Goal: Task Accomplishment & Management: Manage account settings

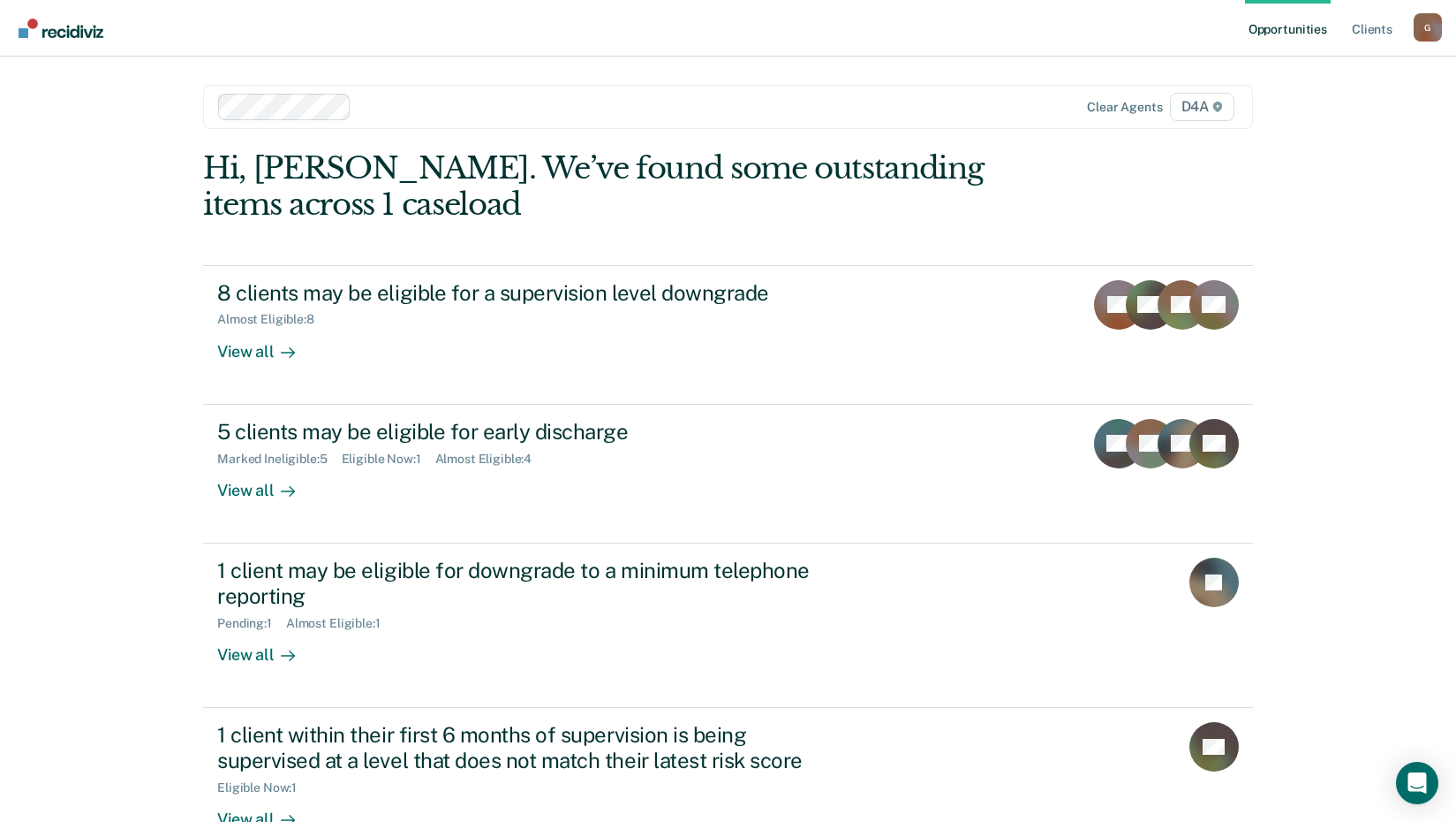
scroll to position [51, 0]
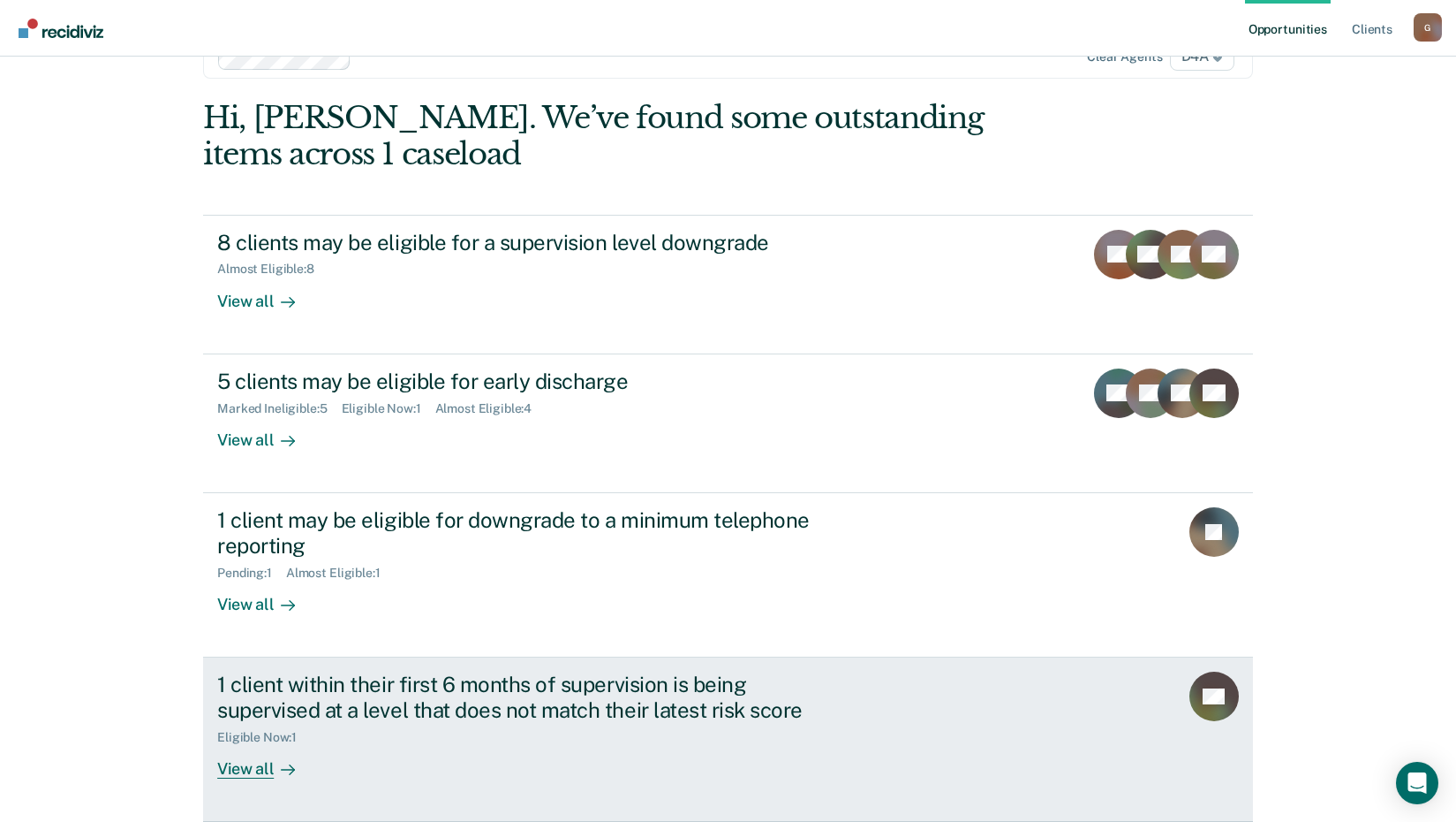
click at [313, 706] on div "1 client within their first 6 months of supervision is being supervised at a le…" at bounding box center [527, 697] width 620 height 51
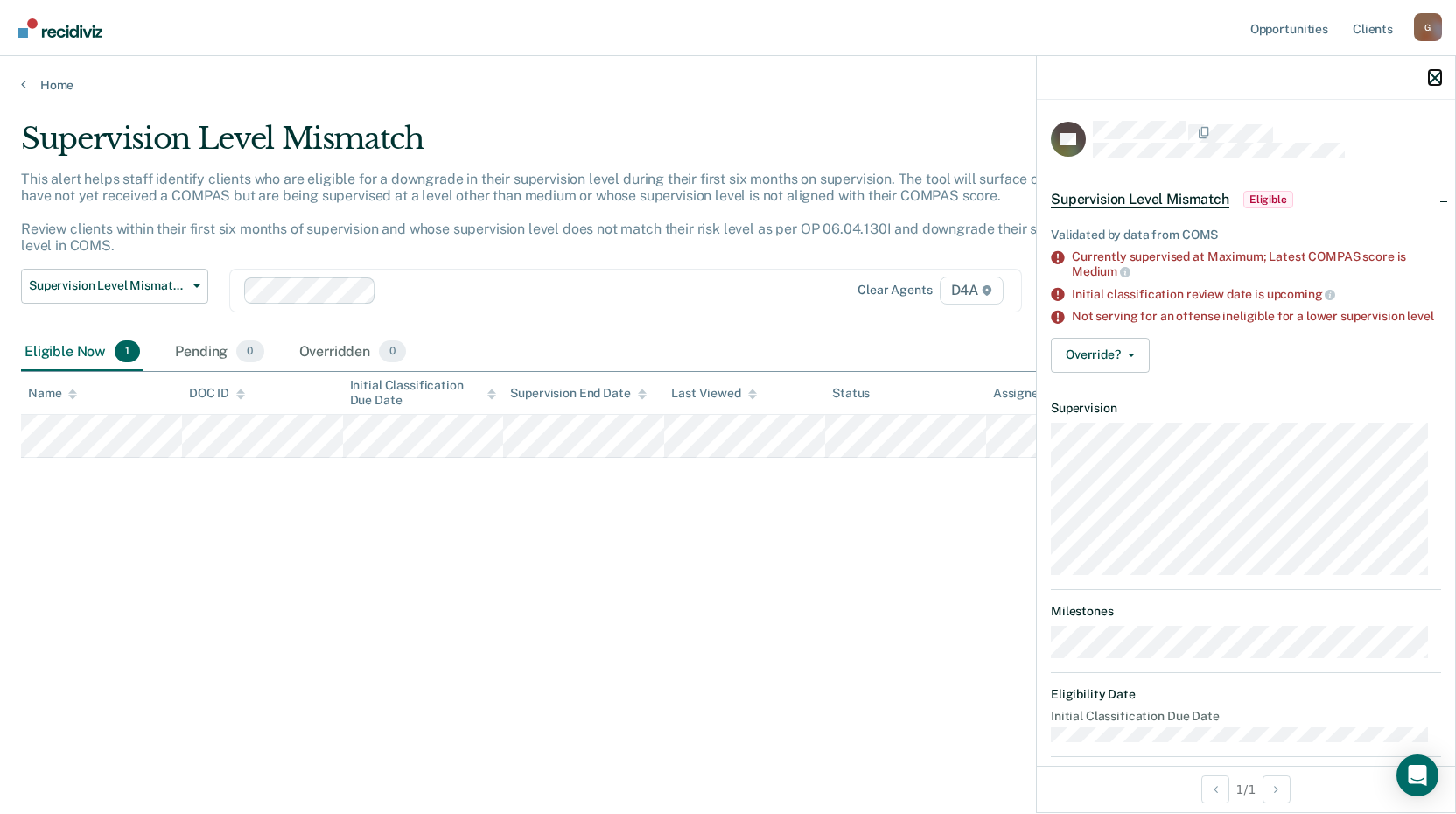
click at [1431, 79] on icon "button" at bounding box center [1435, 78] width 12 height 12
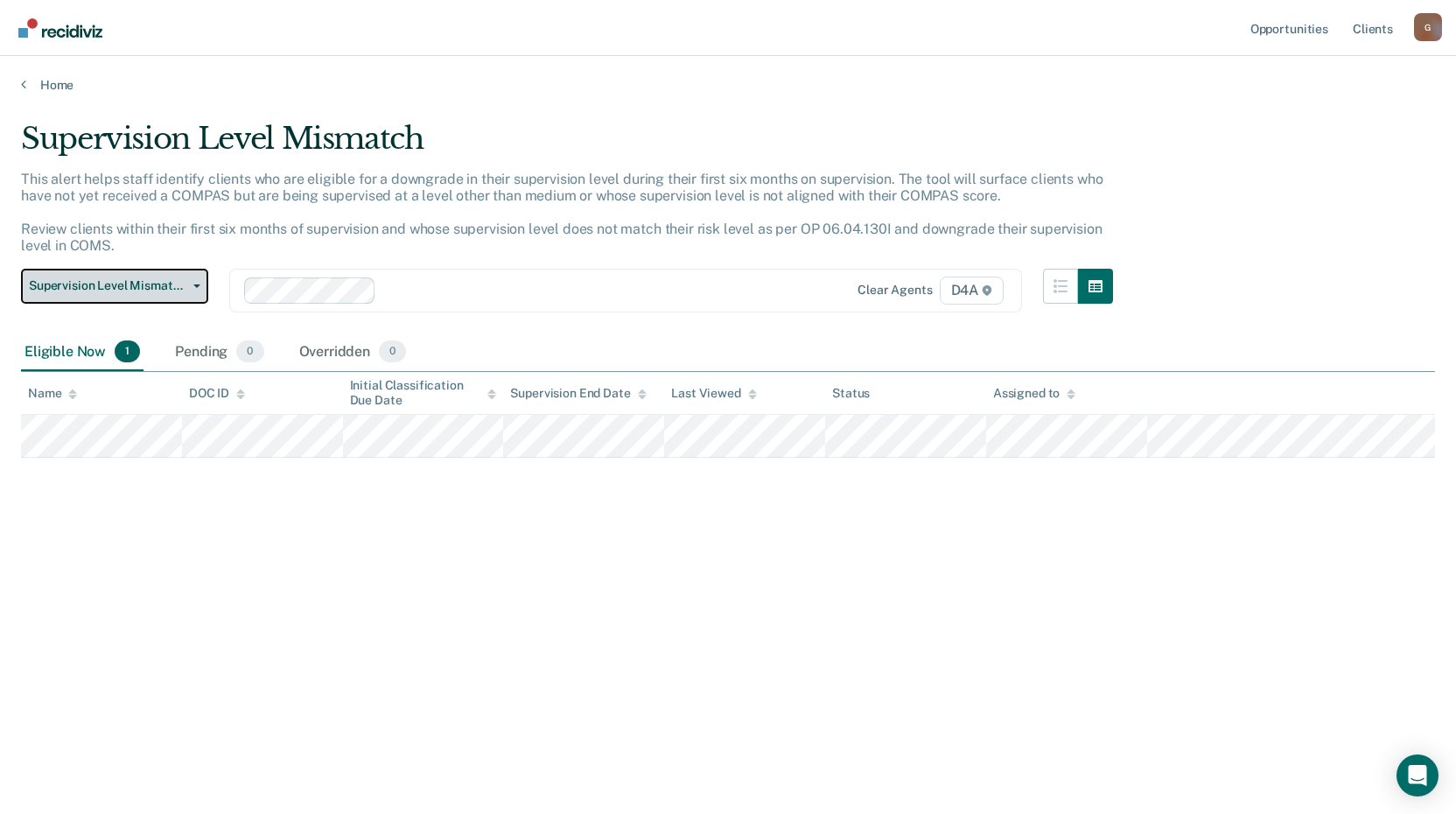
click at [184, 291] on span "Supervision Level Mismatch" at bounding box center [107, 286] width 157 height 15
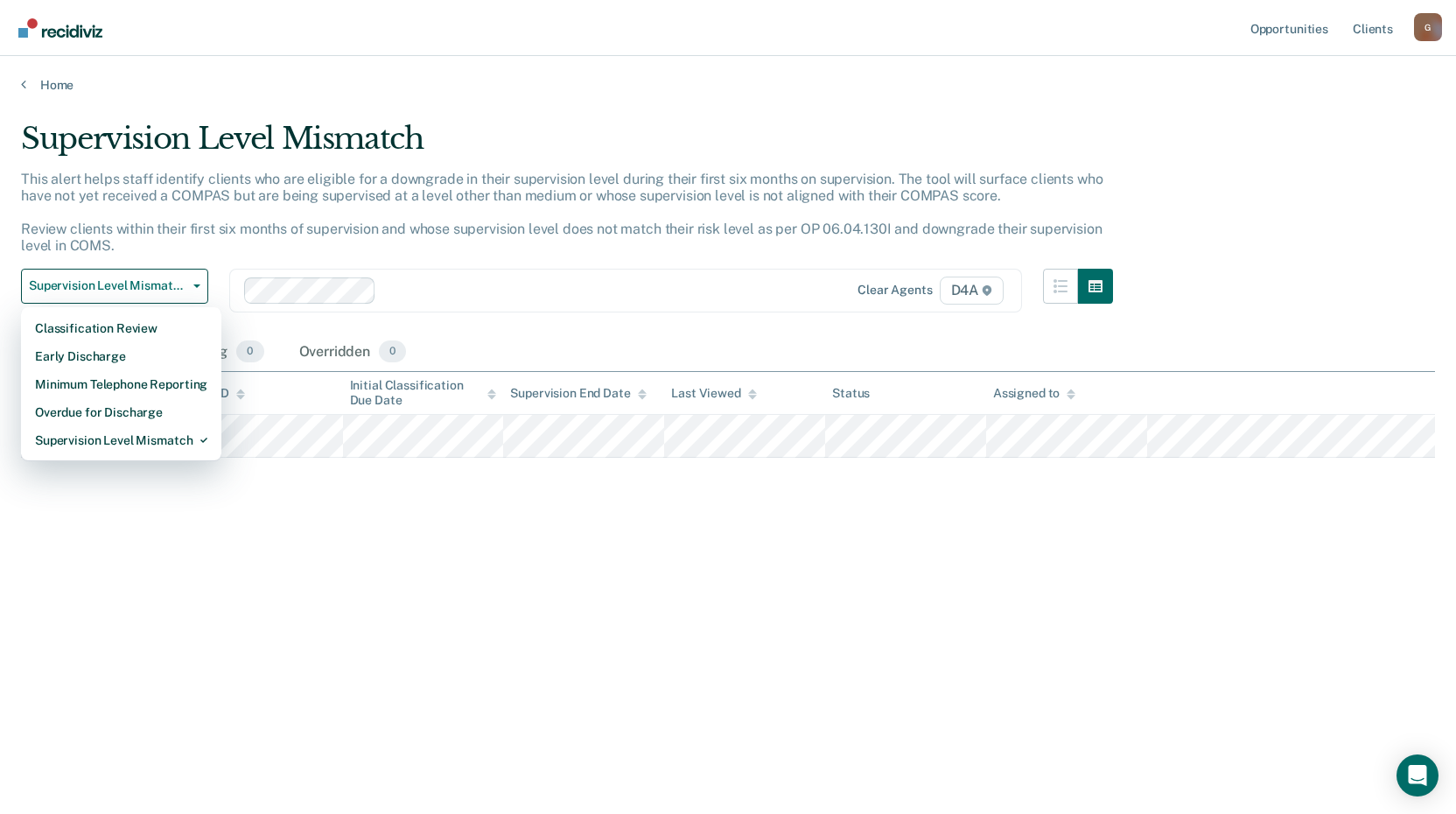
click at [387, 620] on div "Supervision Level Mismatch This alert helps staff identify clients who are elig…" at bounding box center [728, 401] width 1414 height 562
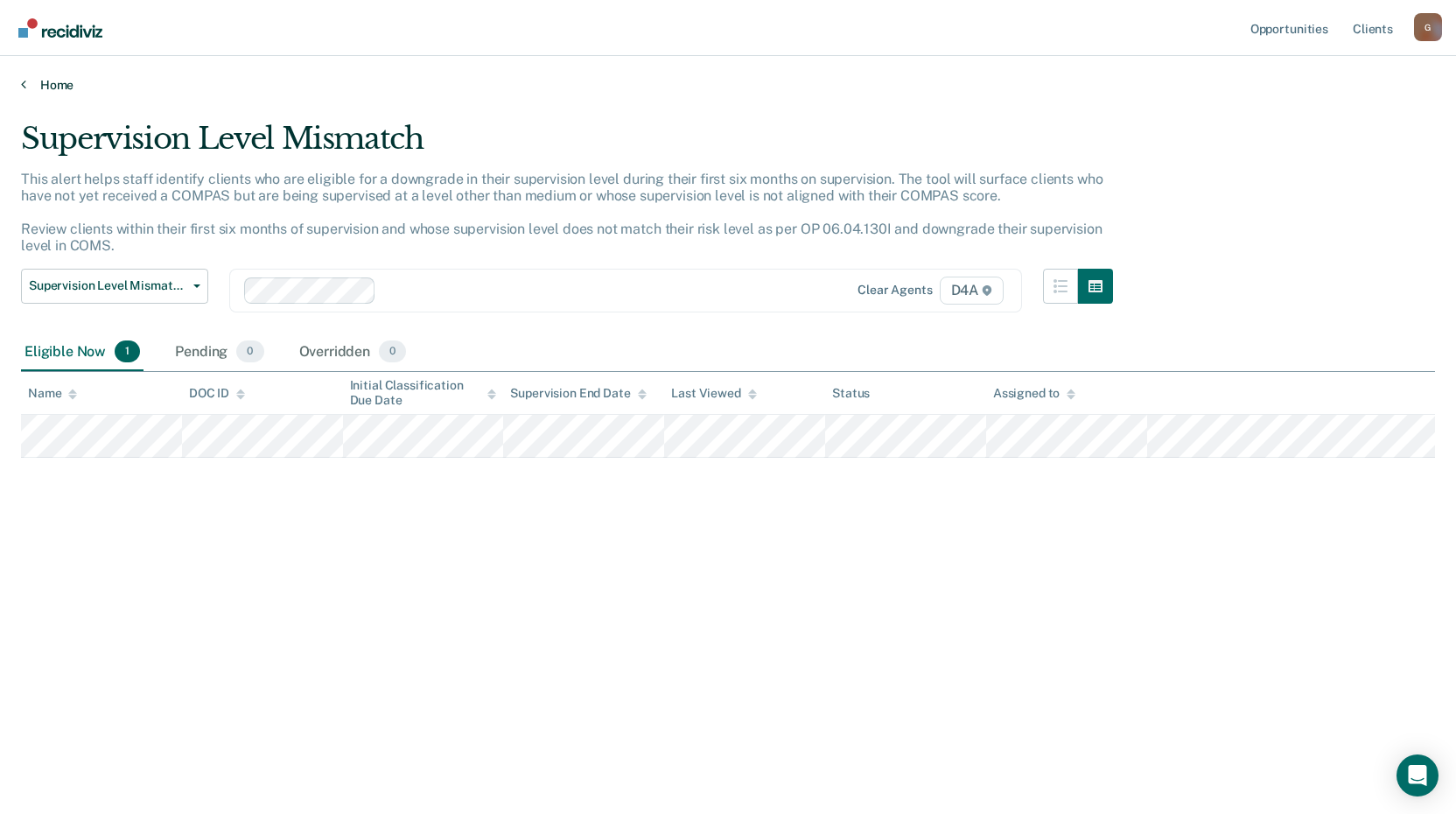
click at [70, 80] on link "Home" at bounding box center [728, 85] width 1414 height 16
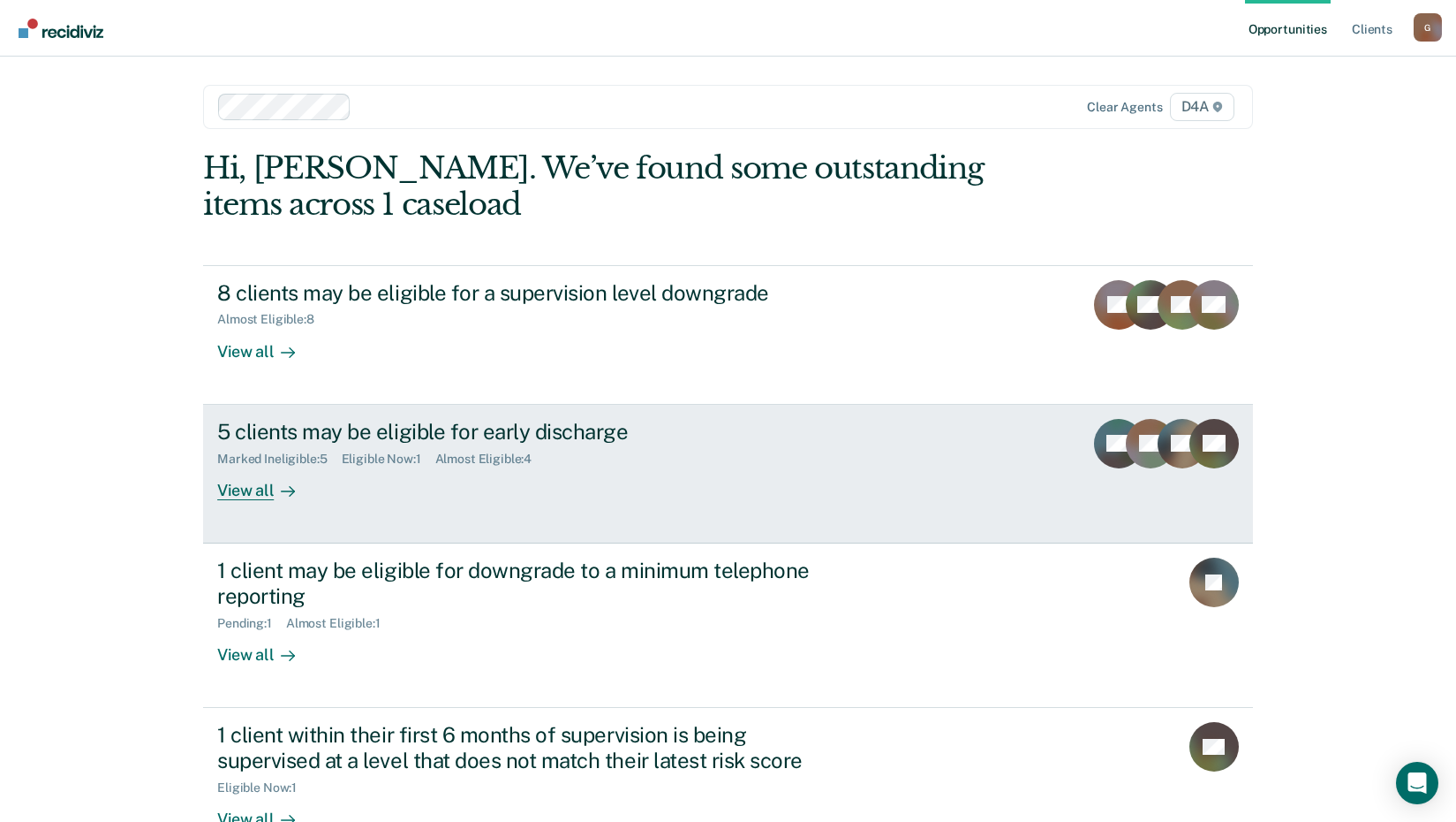
click at [259, 444] on div "5 clients may be eligible for early discharge" at bounding box center [527, 431] width 620 height 26
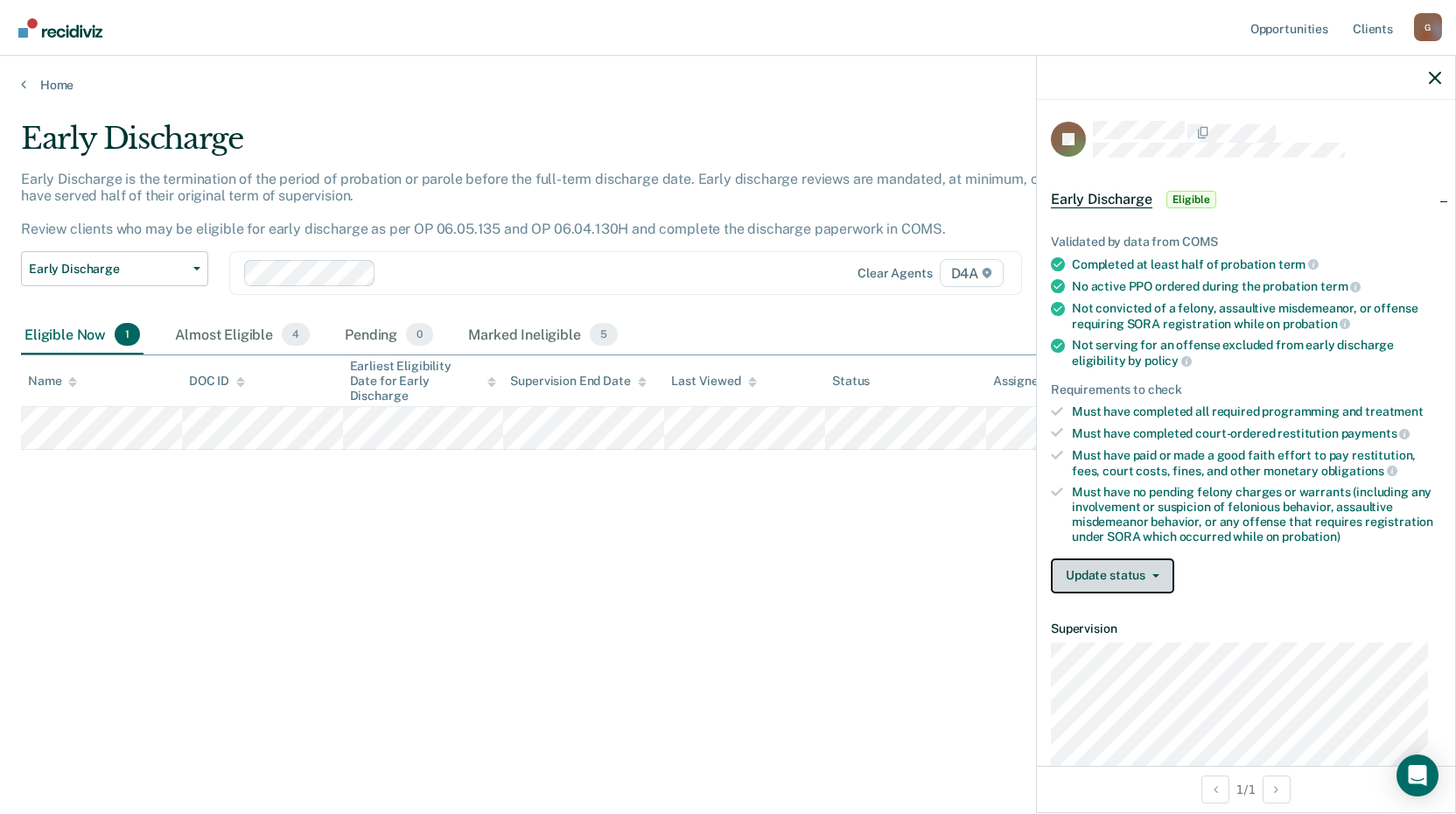
click at [1113, 578] on button "Update status" at bounding box center [1112, 576] width 123 height 35
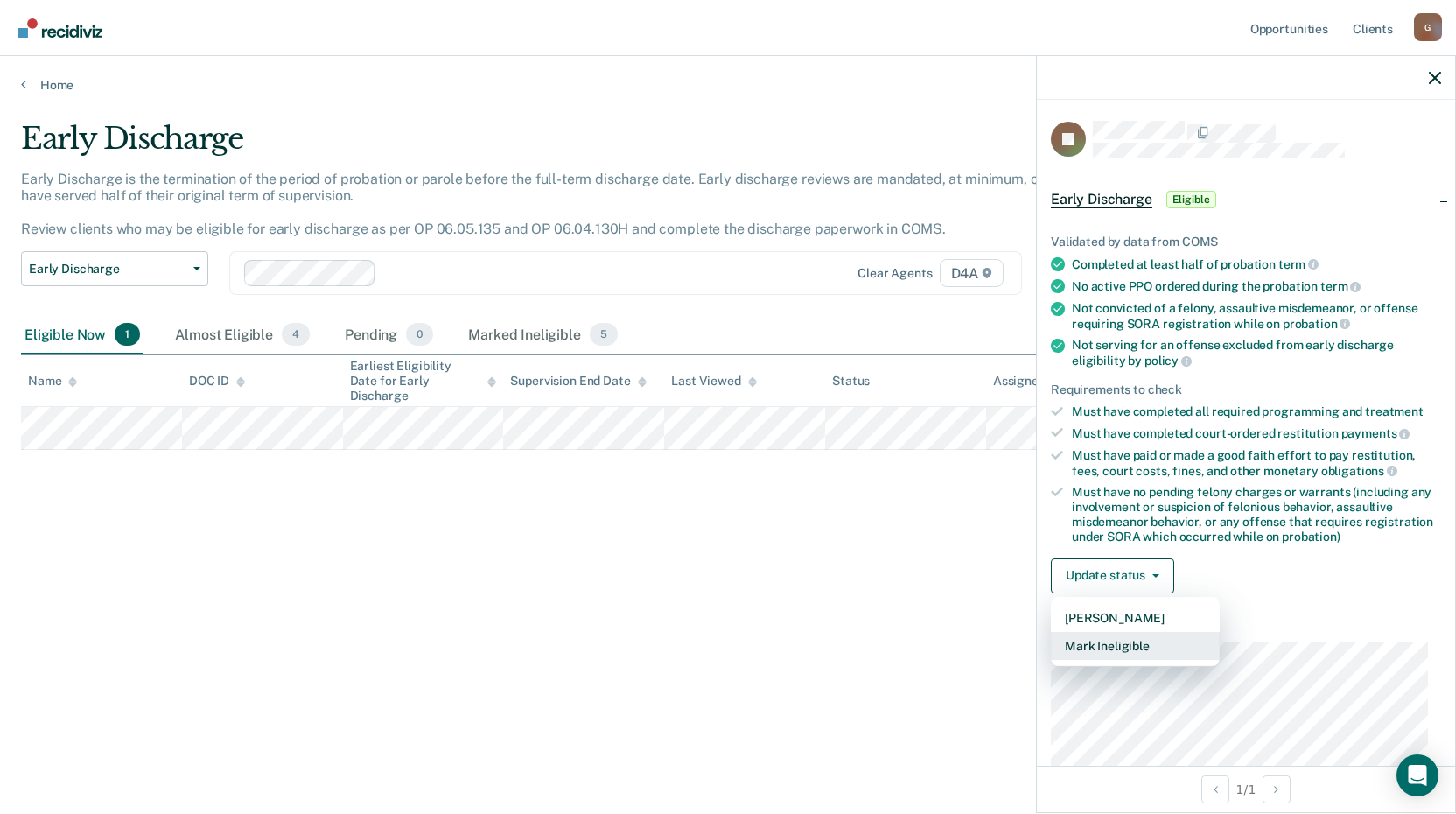
click at [1135, 646] on button "Mark Ineligible" at bounding box center [1135, 646] width 169 height 28
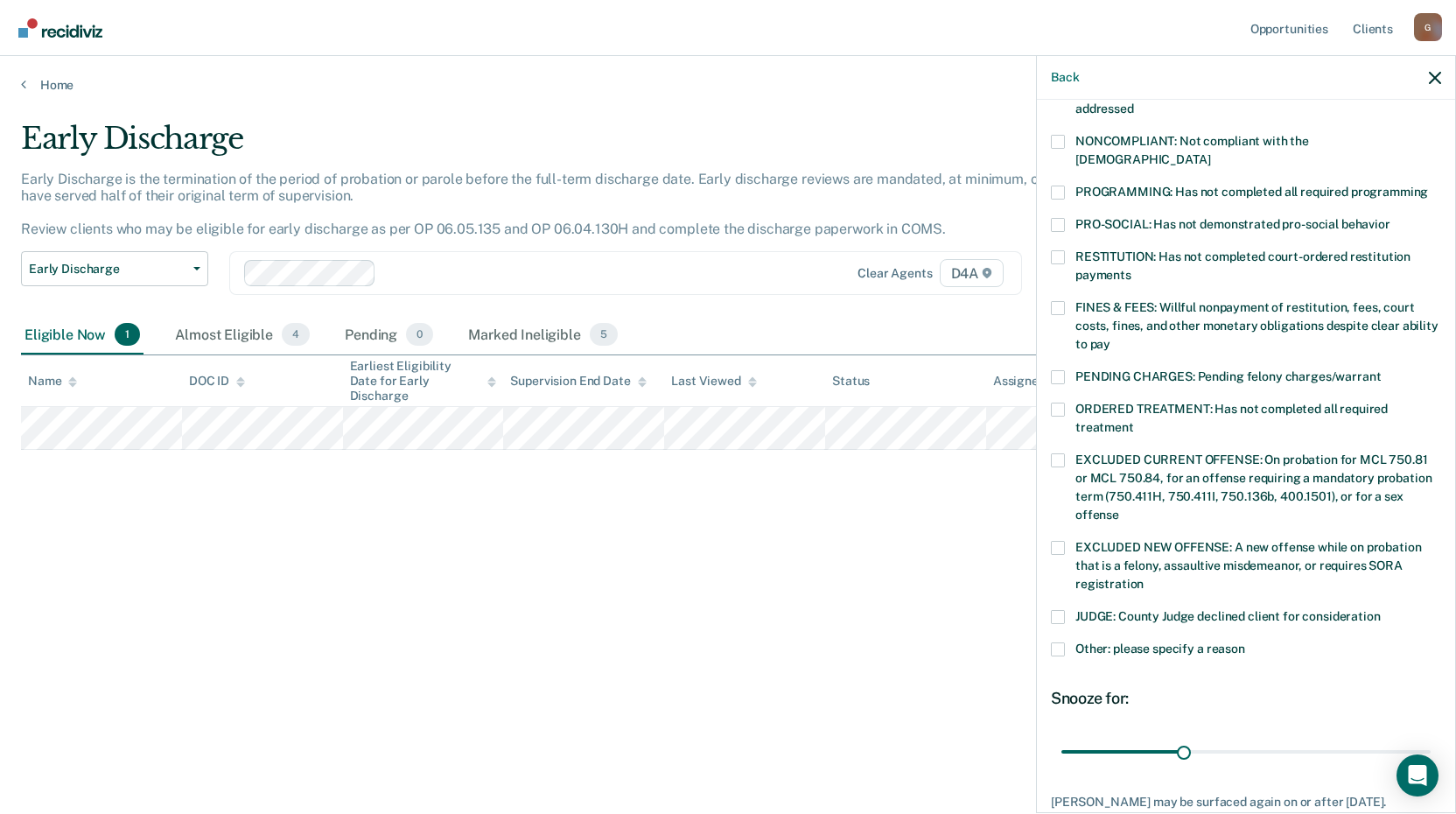
scroll to position [350, 0]
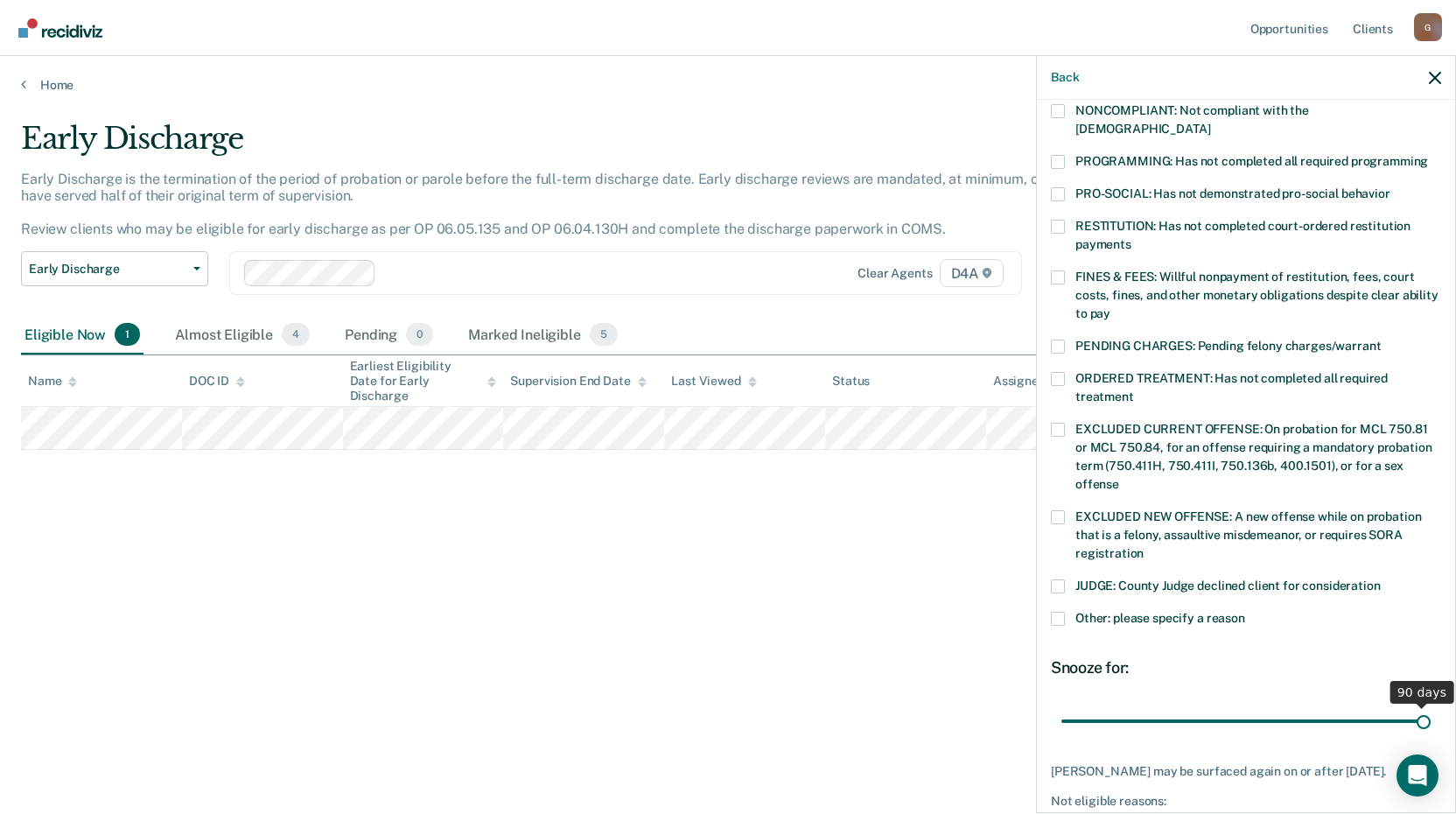
drag, startPoint x: 1191, startPoint y: 701, endPoint x: 1469, endPoint y: 721, distance: 278.7
type input "90"
click at [1431, 721] on input "range" at bounding box center [1246, 720] width 369 height 31
click at [1063, 155] on span at bounding box center [1058, 162] width 14 height 14
click at [1428, 155] on input "PROGRAMMING: Has not completed all required programming" at bounding box center [1428, 155] width 0 height 0
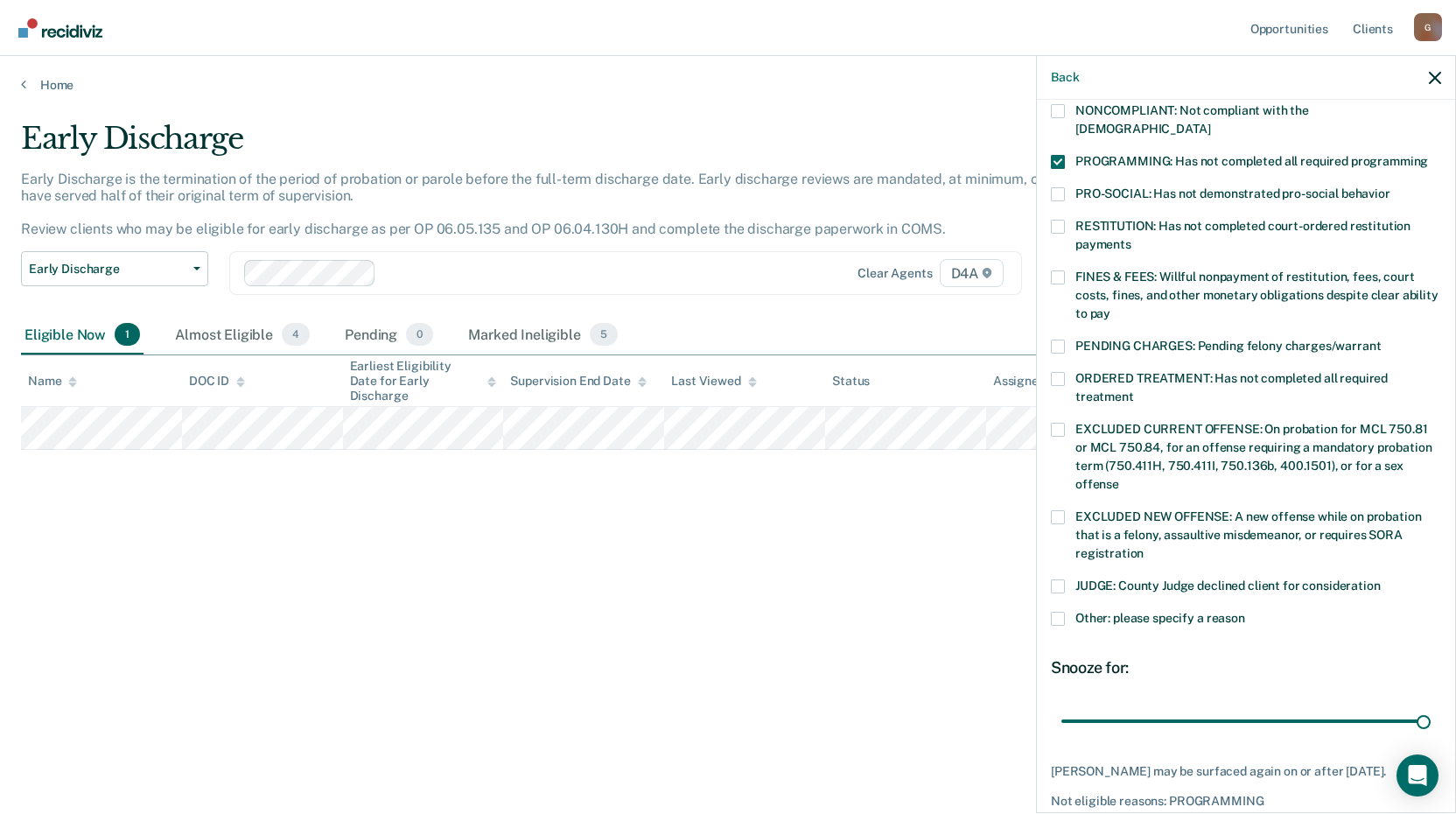
click at [1063, 155] on span at bounding box center [1058, 162] width 14 height 14
click at [1428, 155] on input "PROGRAMMING: Has not completed all required programming" at bounding box center [1428, 155] width 0 height 0
click at [1055, 612] on span at bounding box center [1058, 619] width 14 height 14
click at [1245, 612] on input "Other: please specify a reason" at bounding box center [1245, 612] width 0 height 0
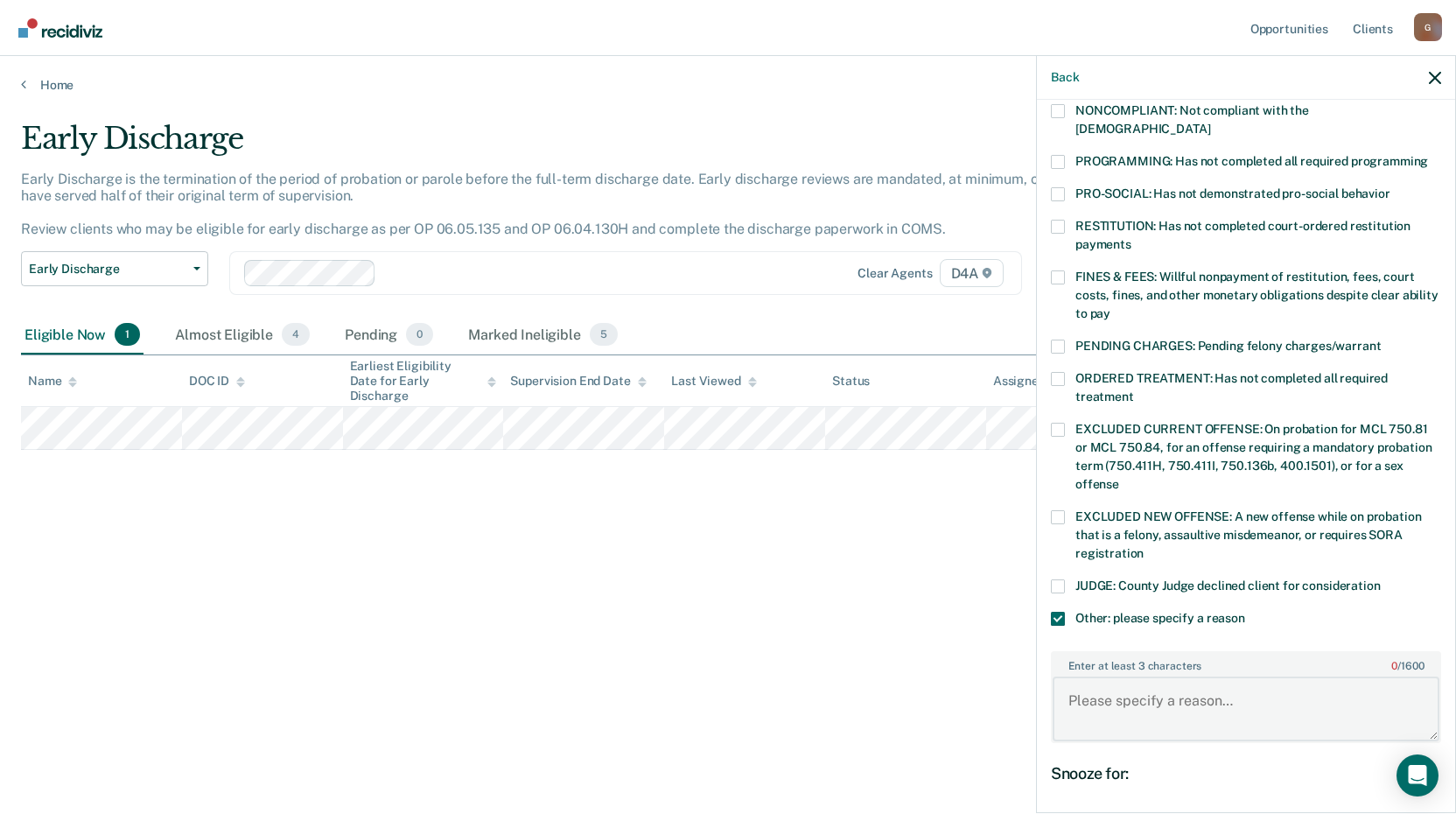
click at [1122, 700] on textarea "Enter at least 3 characters 0 / 1600" at bounding box center [1246, 709] width 387 height 65
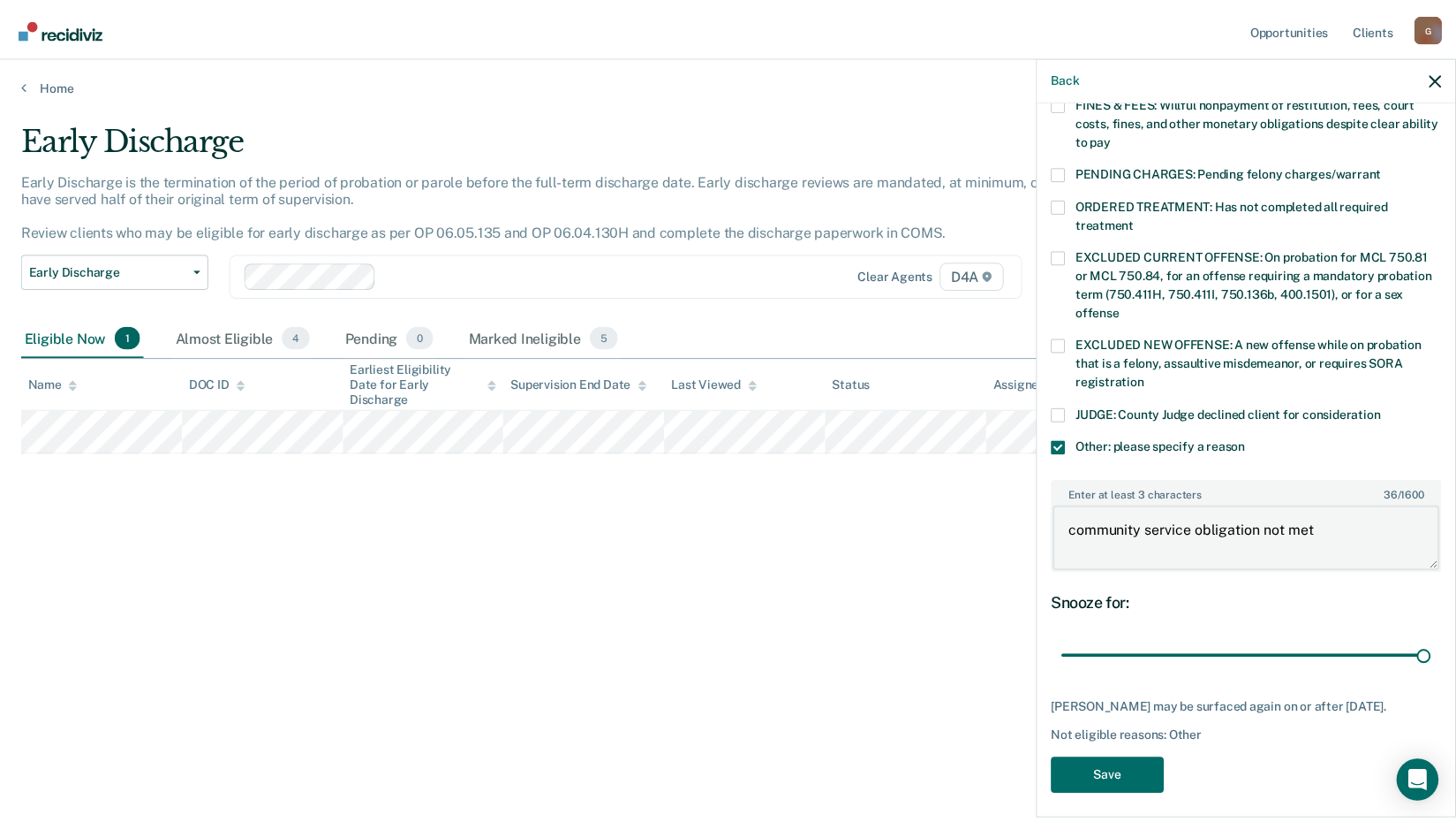
scroll to position [535, 0]
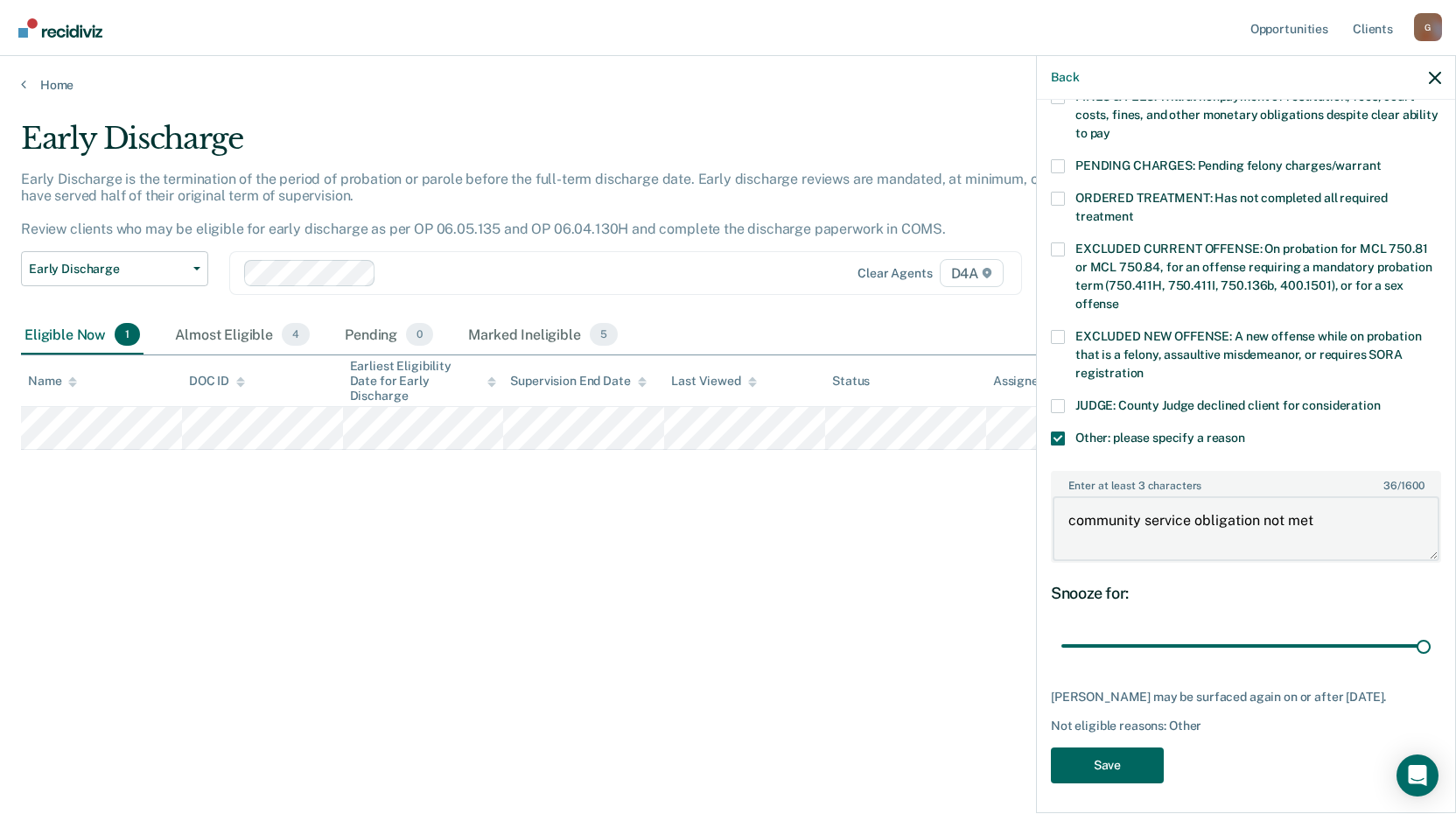
type textarea "community service obligation not met"
click at [1148, 750] on button "Save" at bounding box center [1107, 765] width 113 height 36
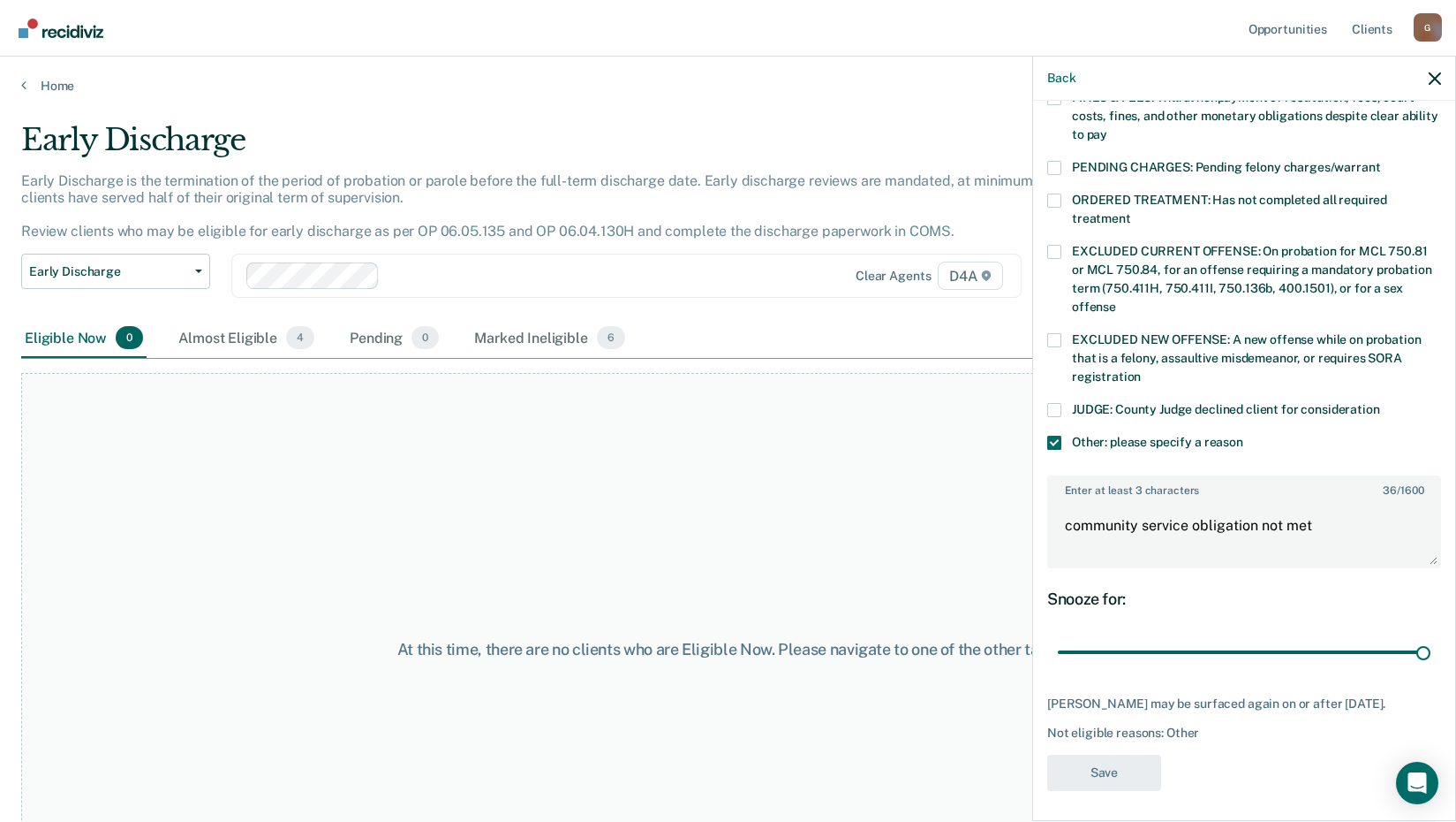
scroll to position [373, 0]
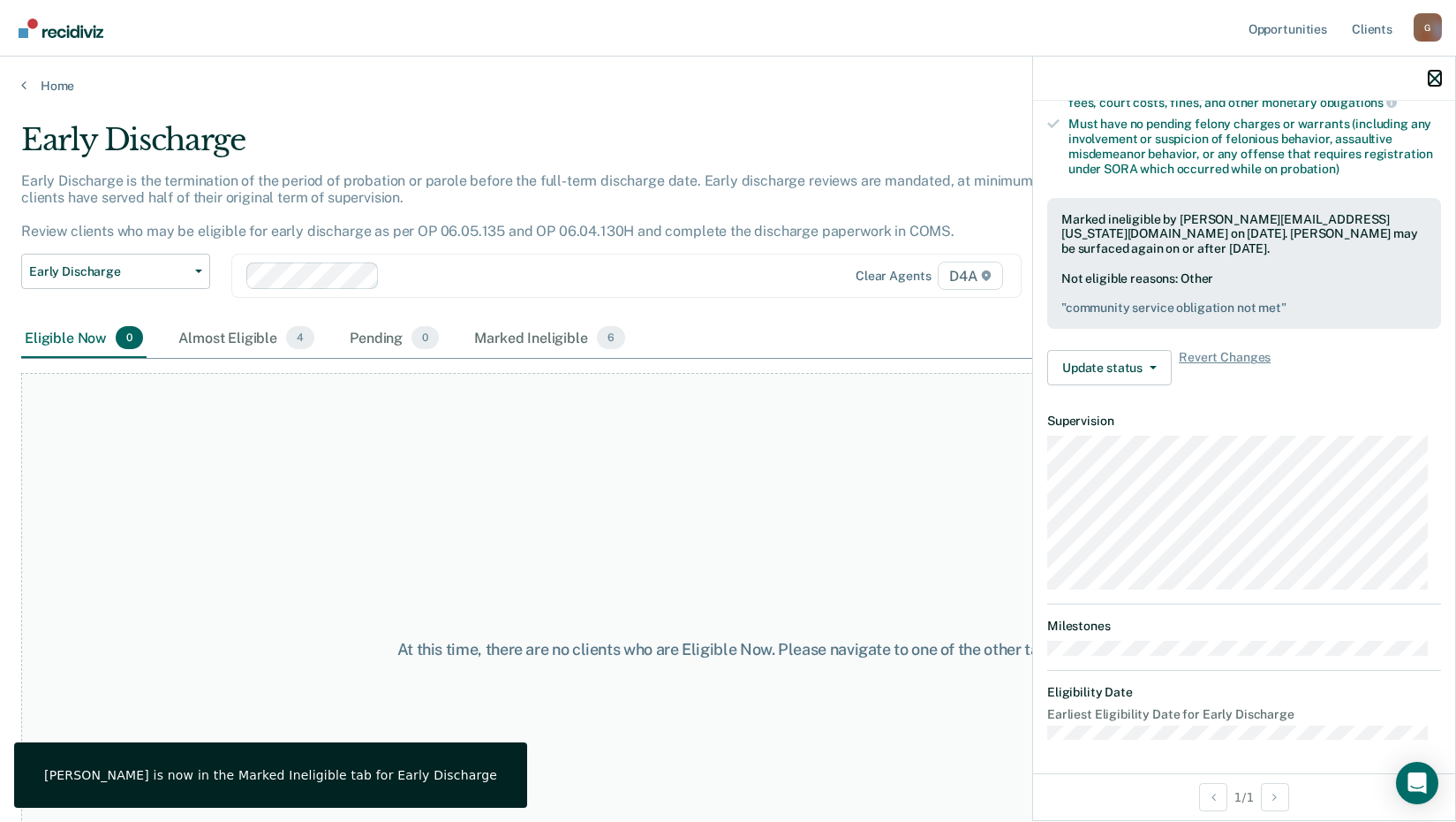
click at [1435, 83] on icon "button" at bounding box center [1435, 79] width 12 height 12
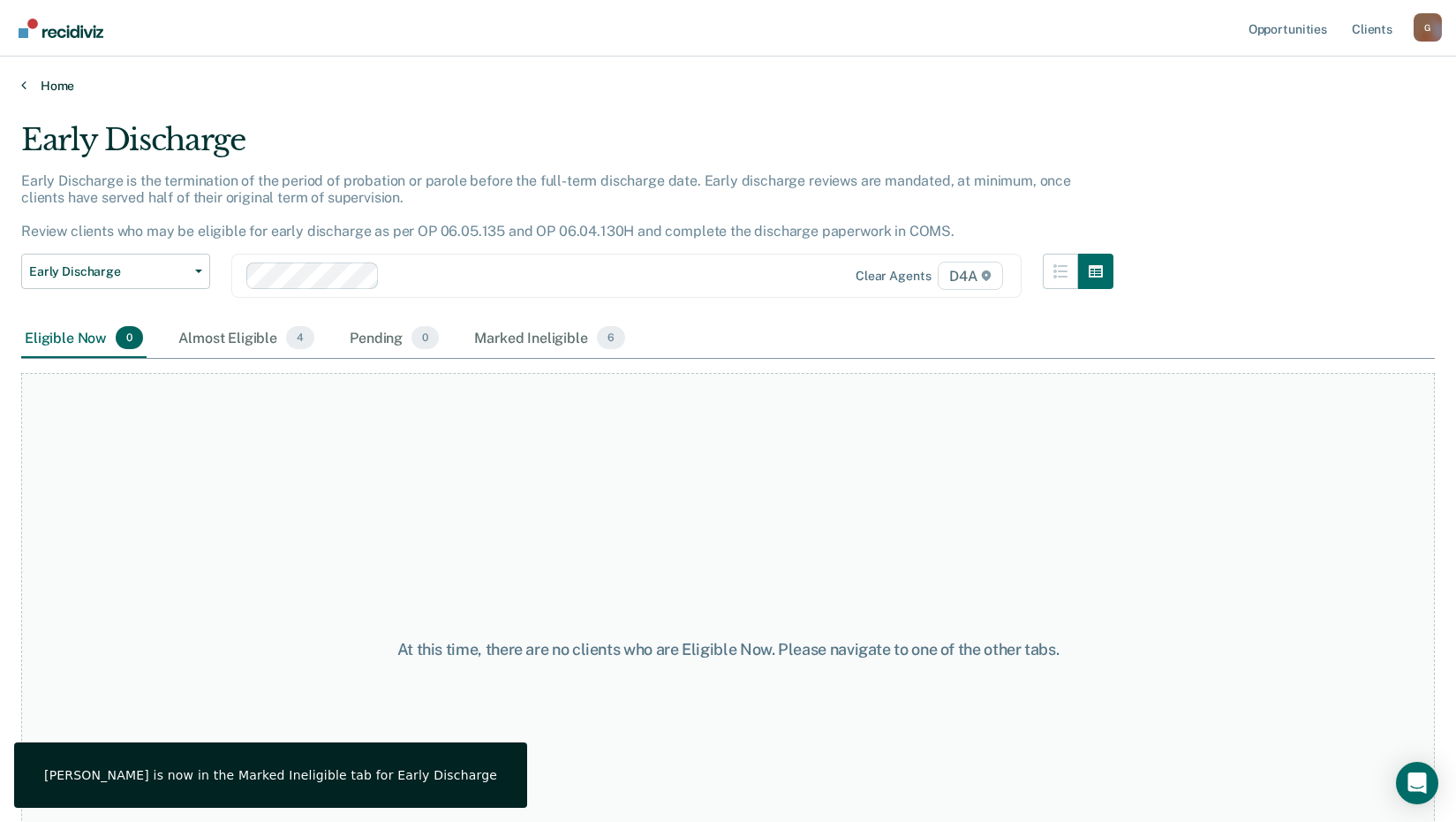
click at [57, 85] on link "Home" at bounding box center [728, 86] width 1414 height 16
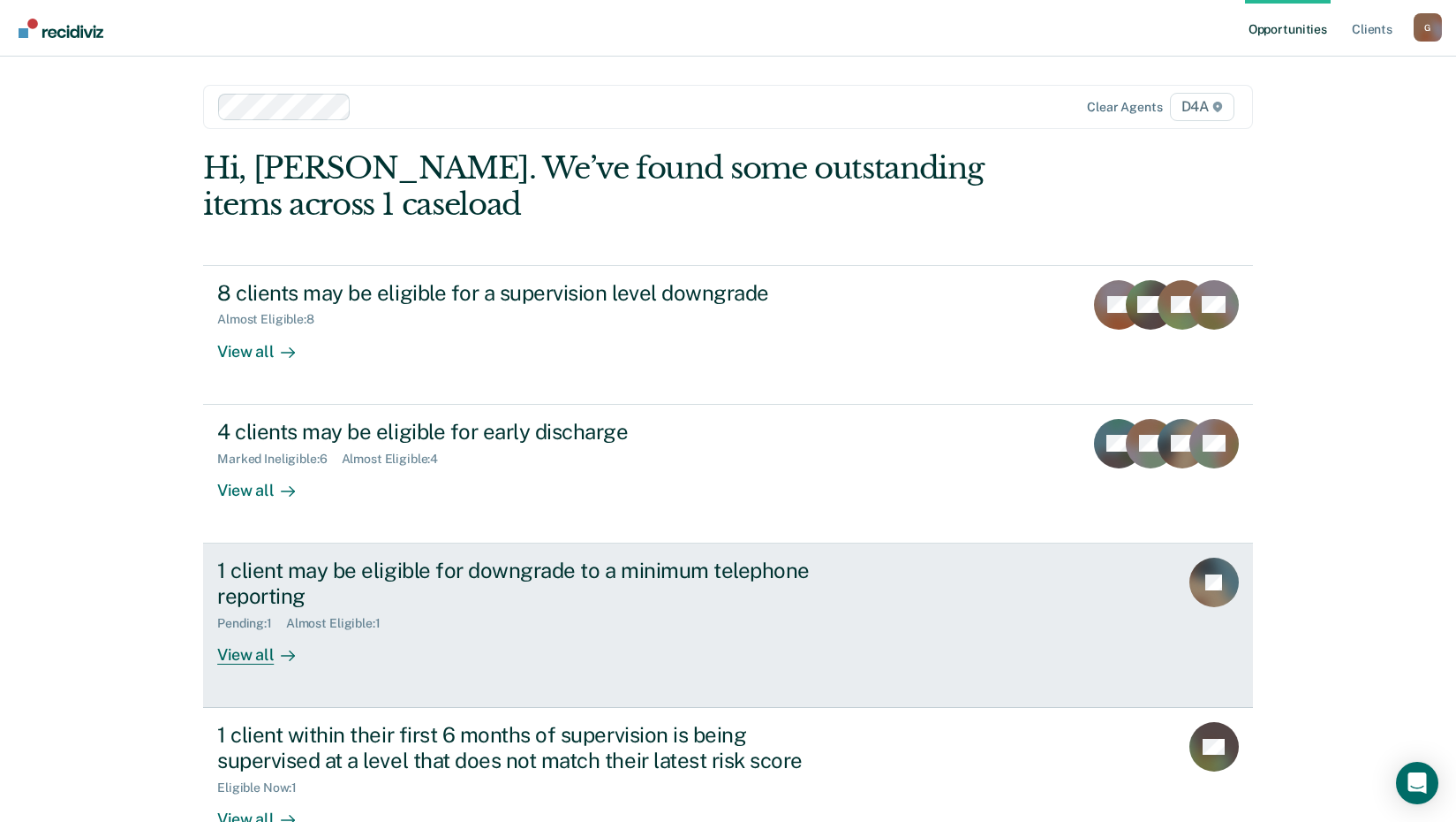
click at [220, 593] on div "1 client may be eligible for downgrade to a minimum telephone reporting" at bounding box center [527, 583] width 620 height 51
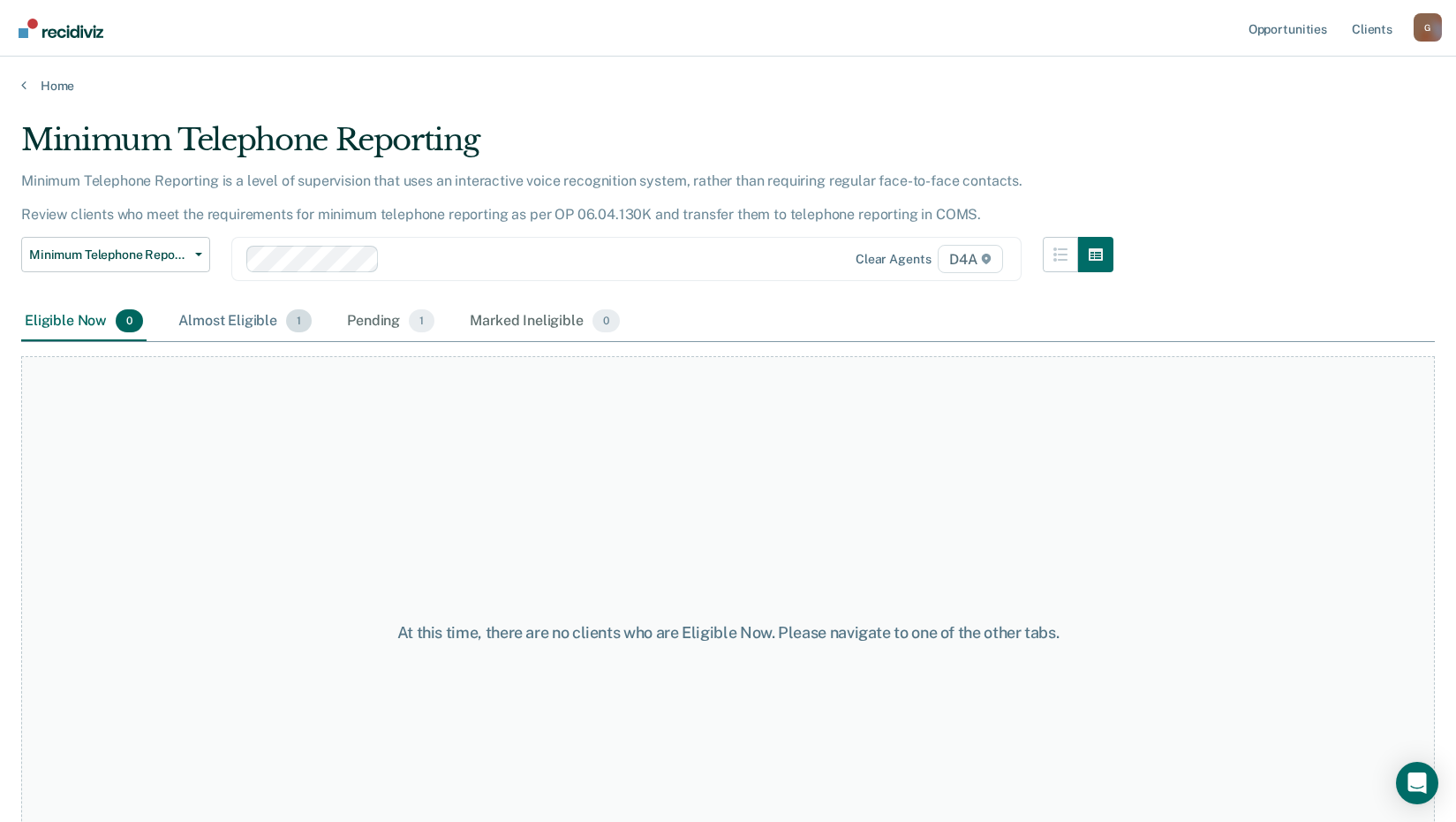
click at [261, 315] on div "Almost Eligible 1" at bounding box center [245, 321] width 140 height 39
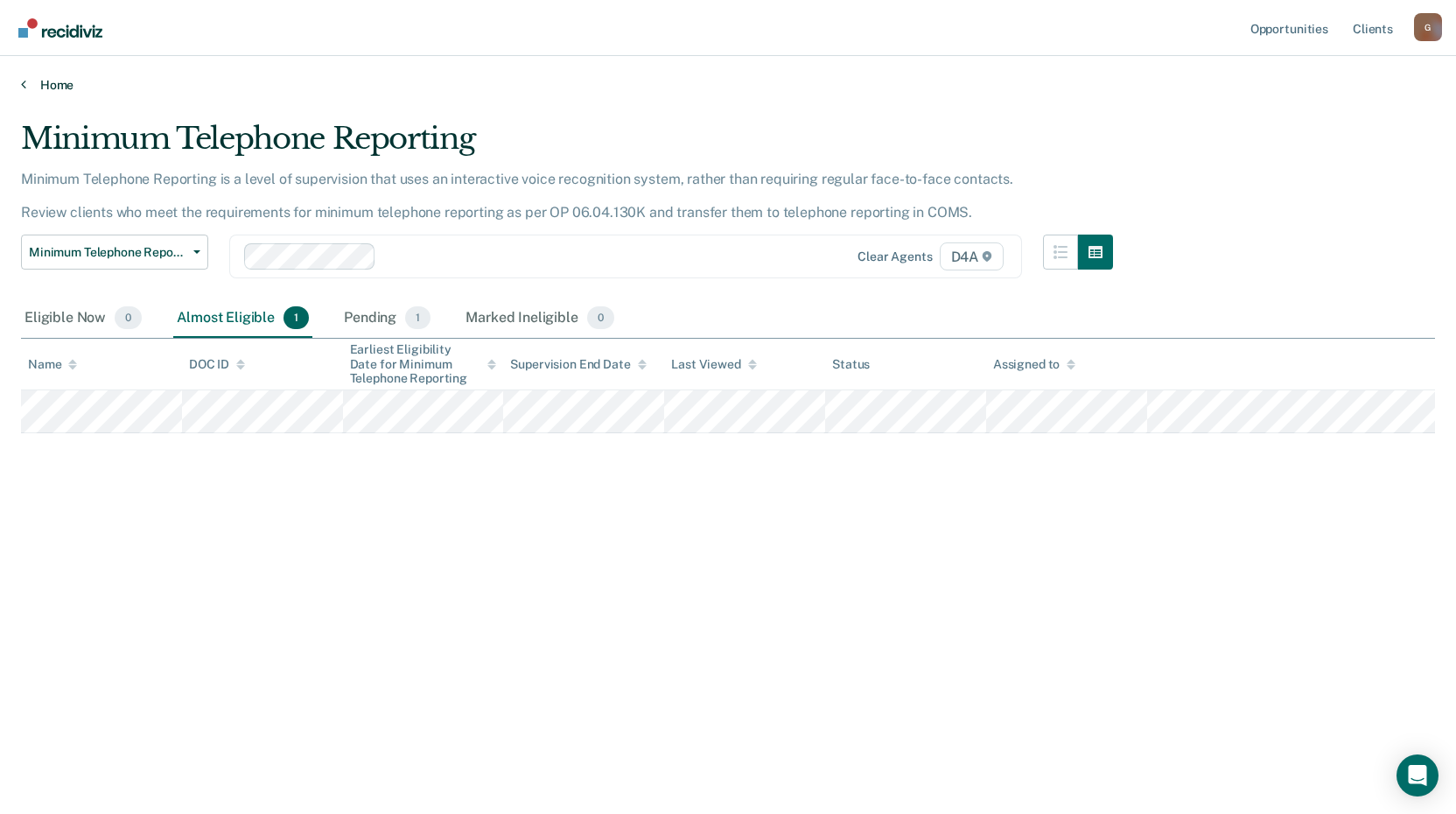
click at [41, 81] on link "Home" at bounding box center [728, 85] width 1414 height 16
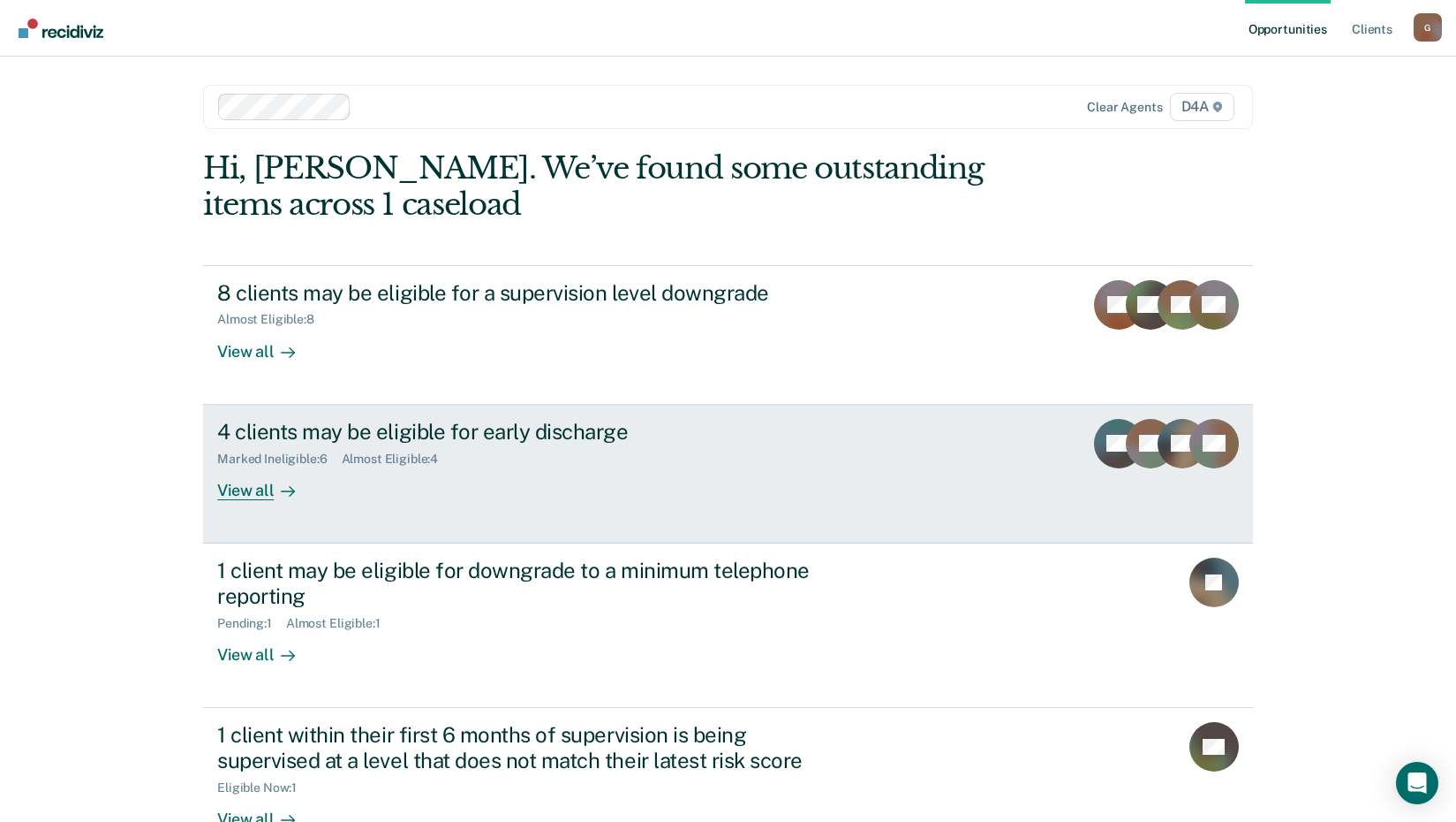
click at [231, 487] on div "View all" at bounding box center [266, 483] width 98 height 35
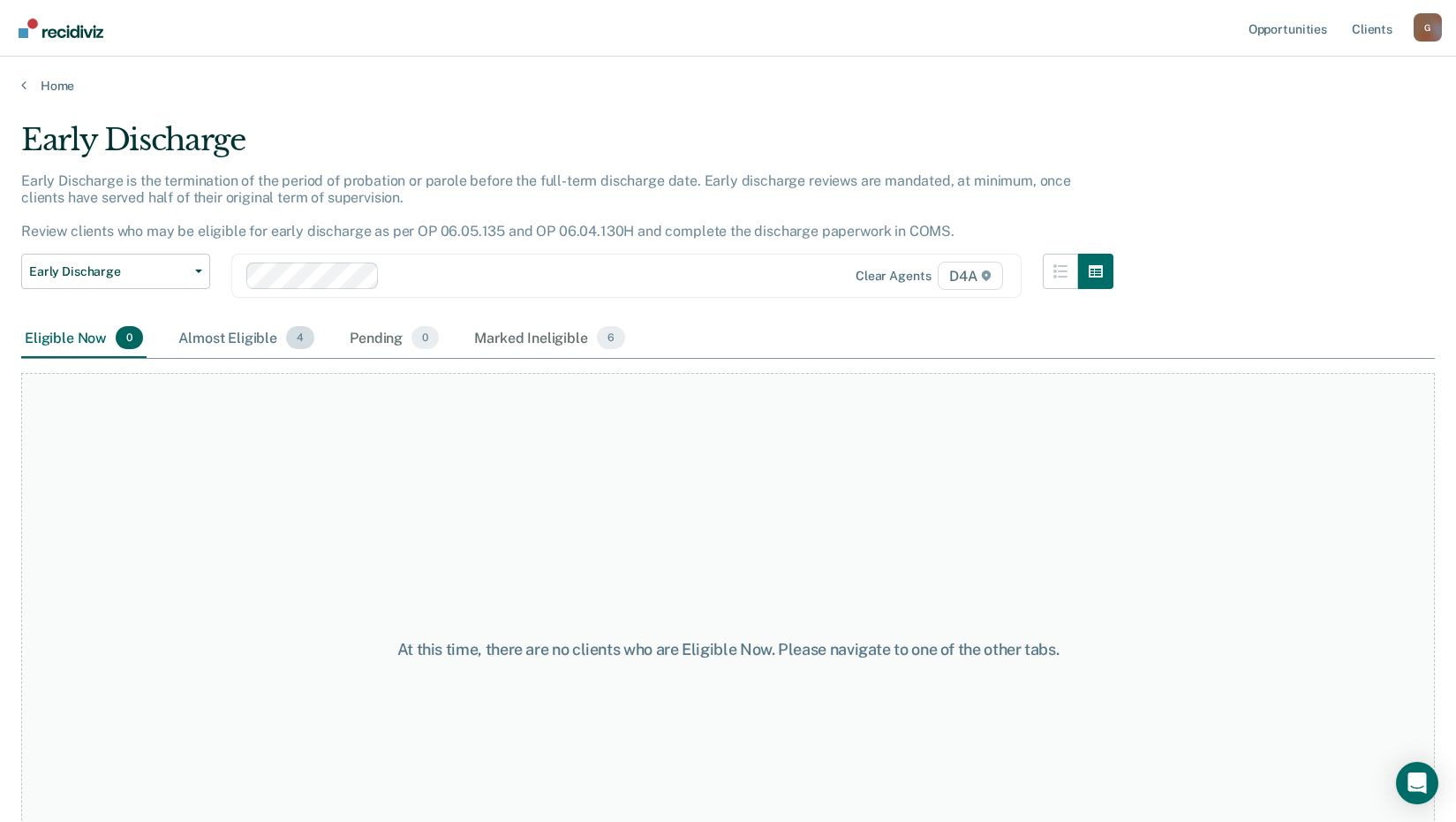
click at [251, 343] on div "Almost Eligible 4" at bounding box center [246, 338] width 143 height 39
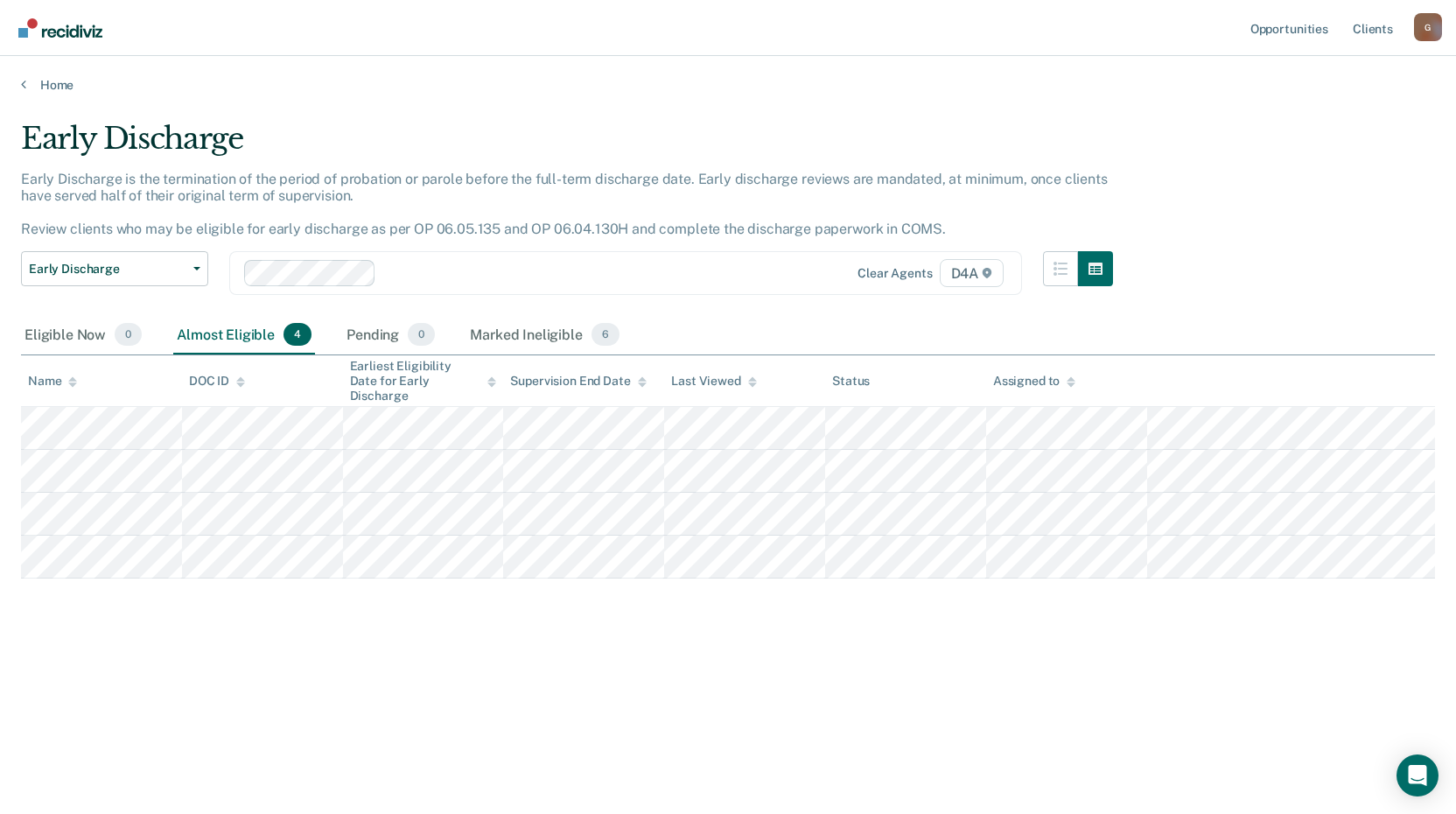
click at [58, 74] on div "Home" at bounding box center [728, 75] width 1456 height 37
click at [51, 79] on link "Home" at bounding box center [728, 85] width 1414 height 16
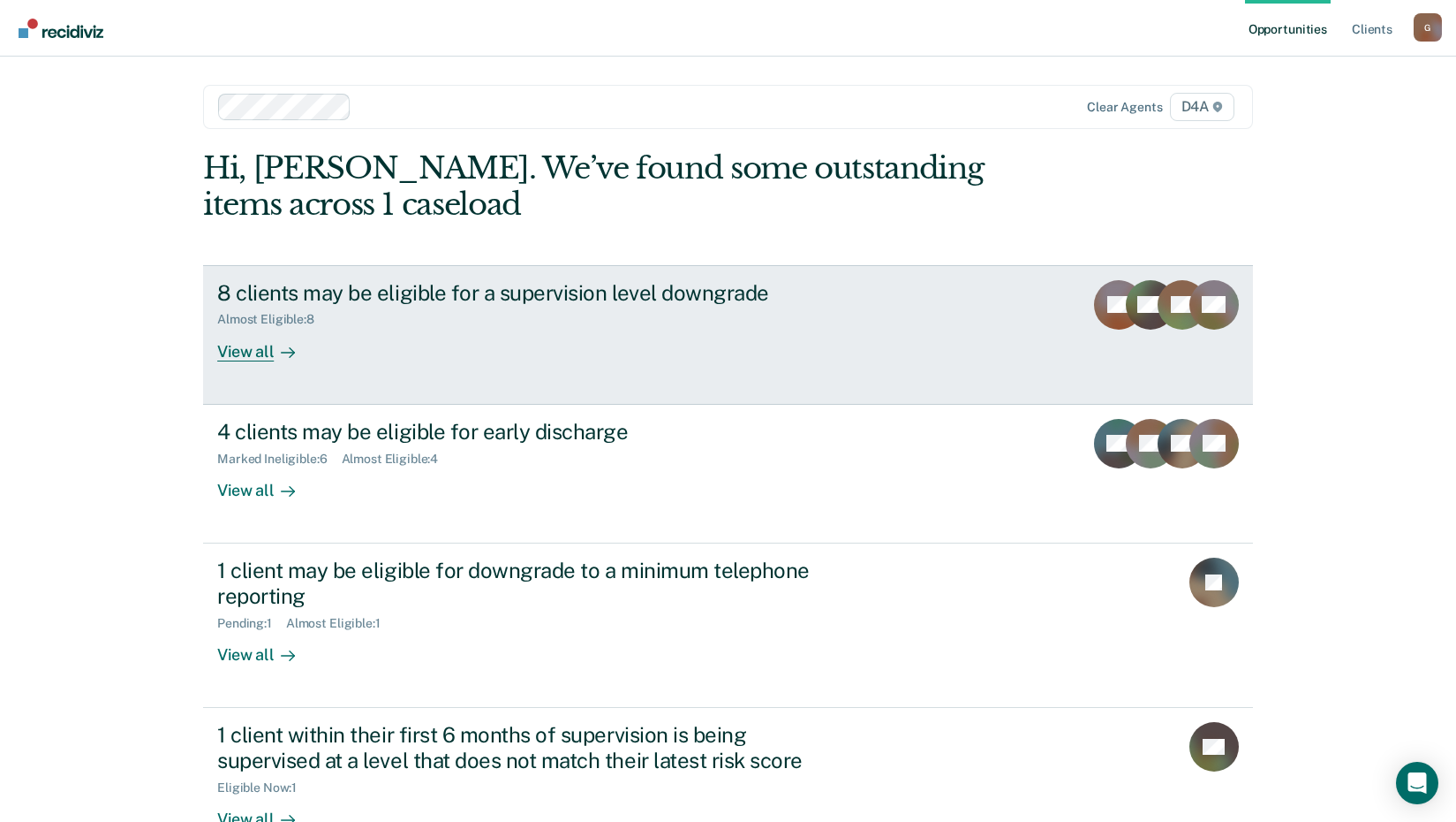
click at [255, 321] on div "Almost Eligible : 8" at bounding box center [272, 319] width 111 height 15
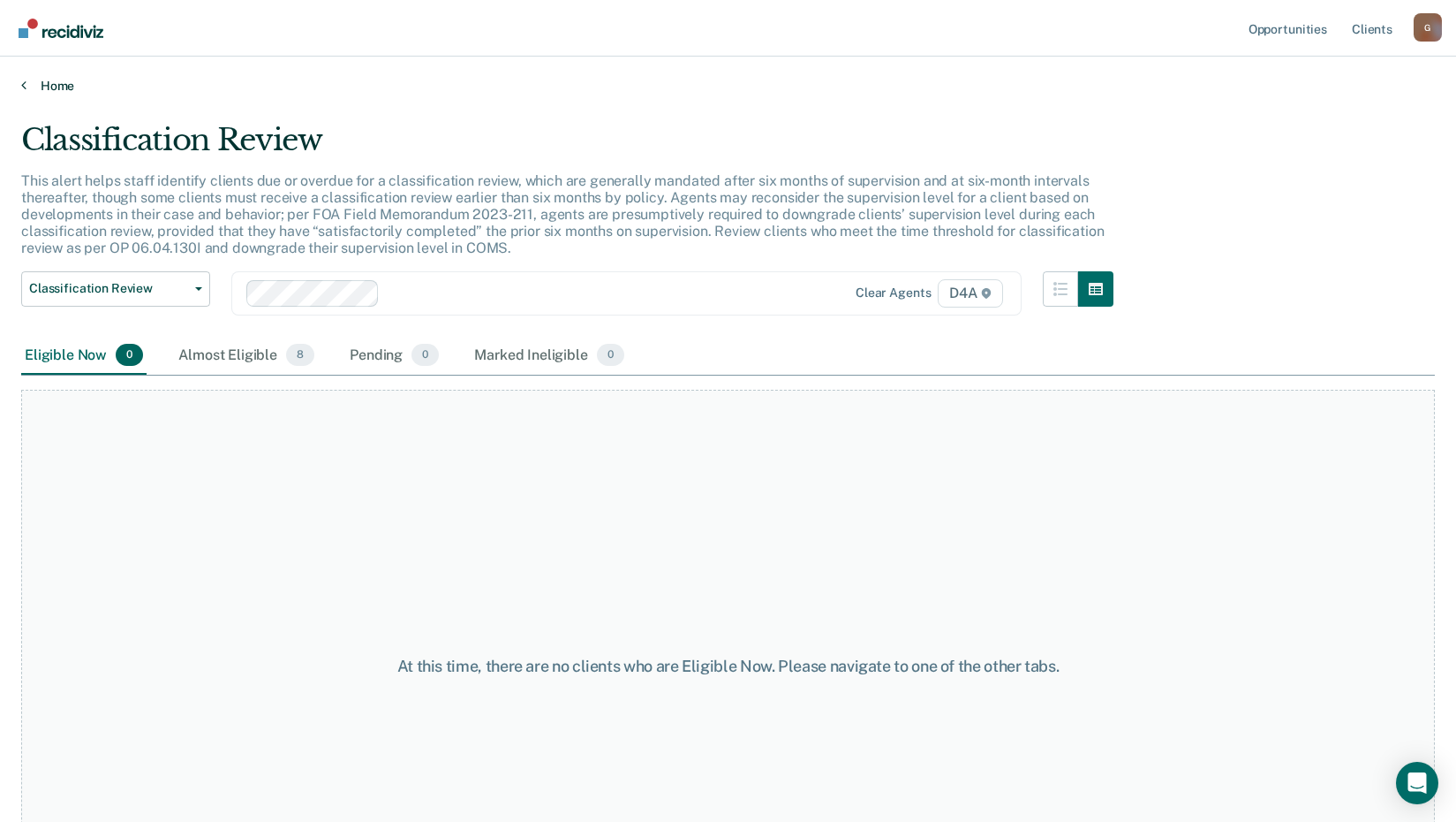
click at [45, 90] on link "Home" at bounding box center [728, 86] width 1414 height 16
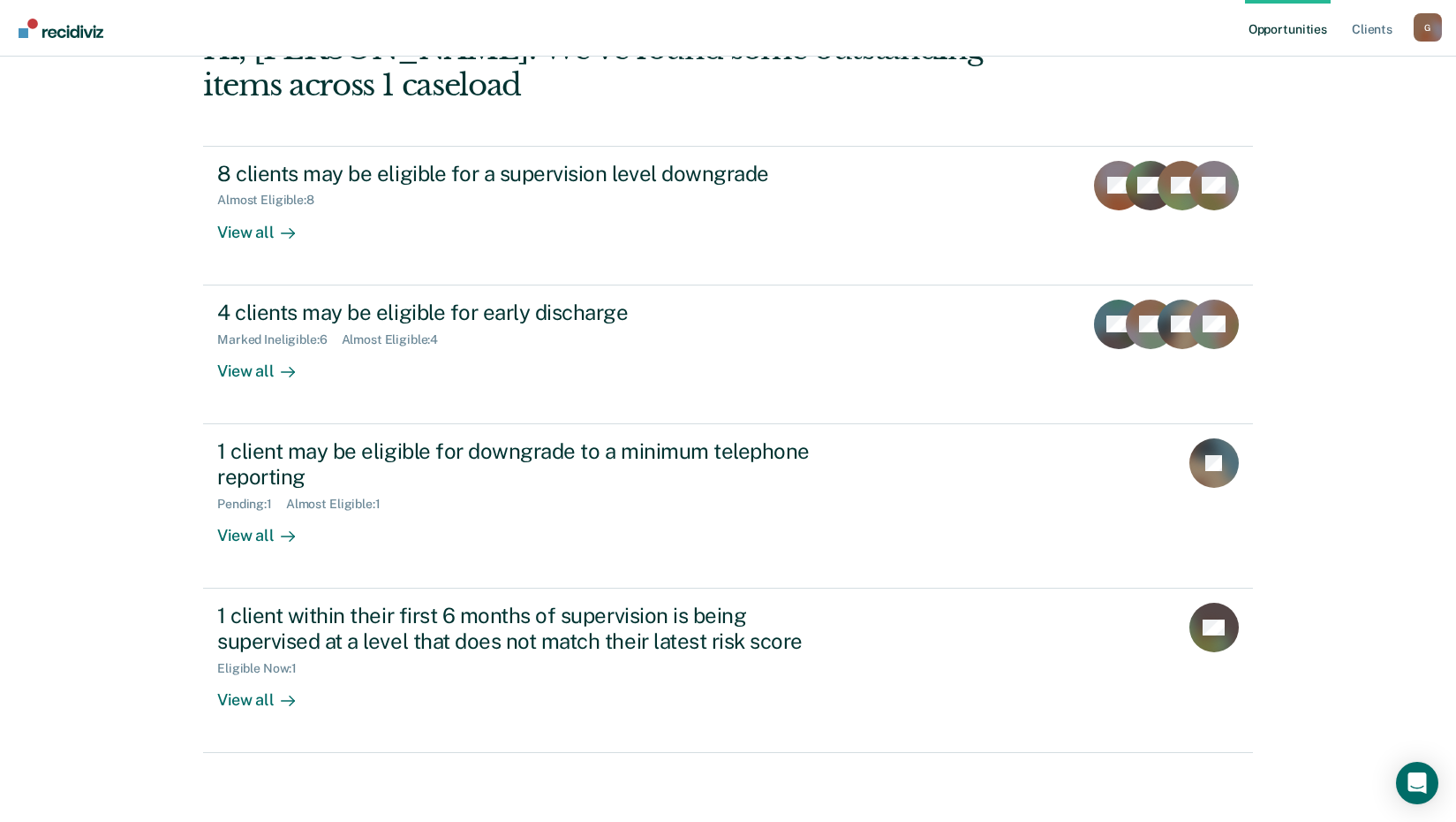
scroll to position [121, 0]
